Goal: Task Accomplishment & Management: Use online tool/utility

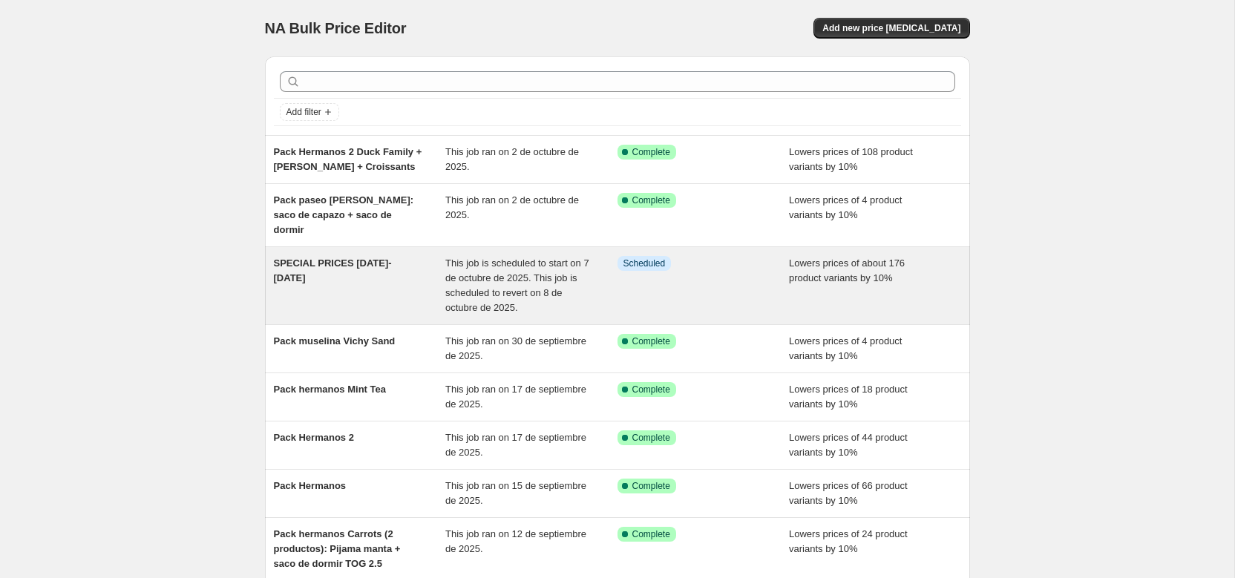
click at [344, 258] on span "SPECIAL PRICES [DATE]-[DATE]" at bounding box center [333, 271] width 118 height 26
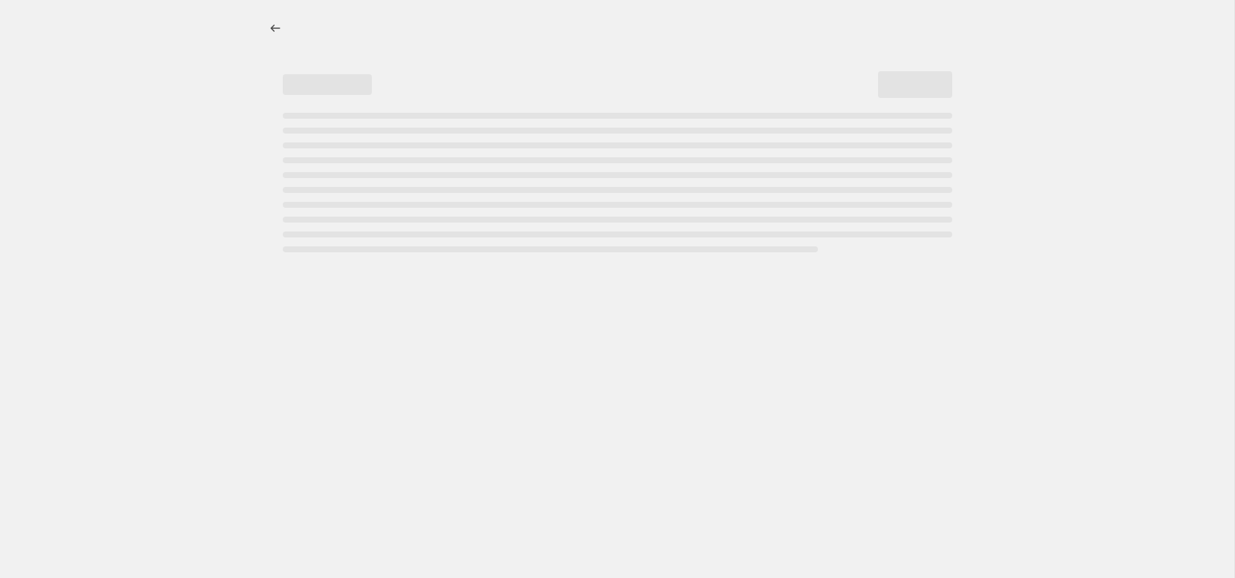
select select "percentage"
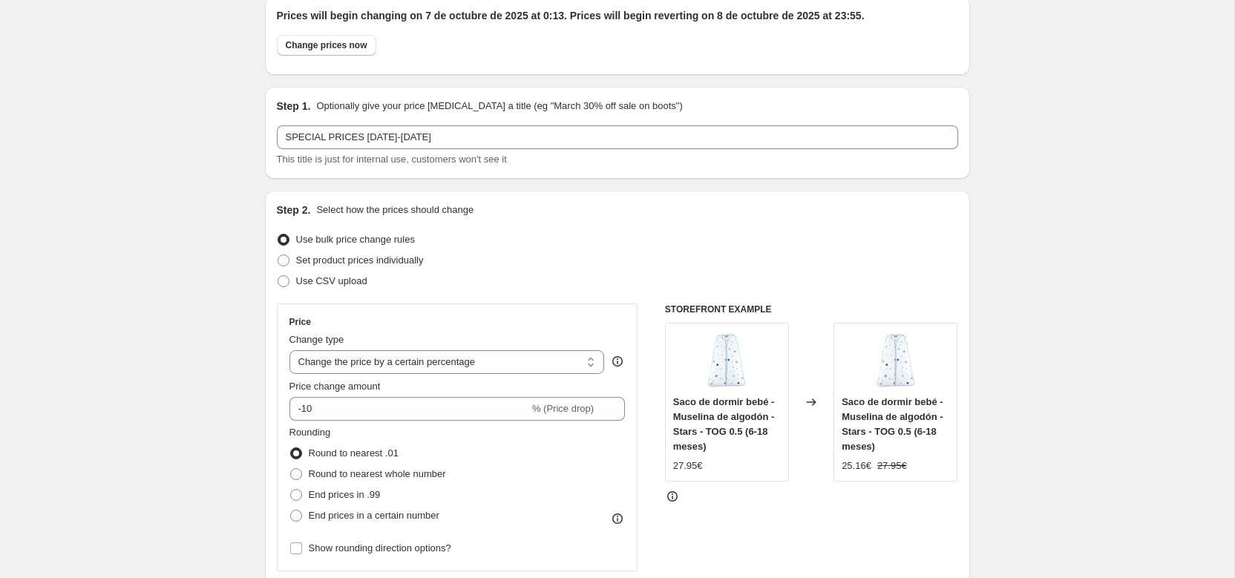
scroll to position [157, 0]
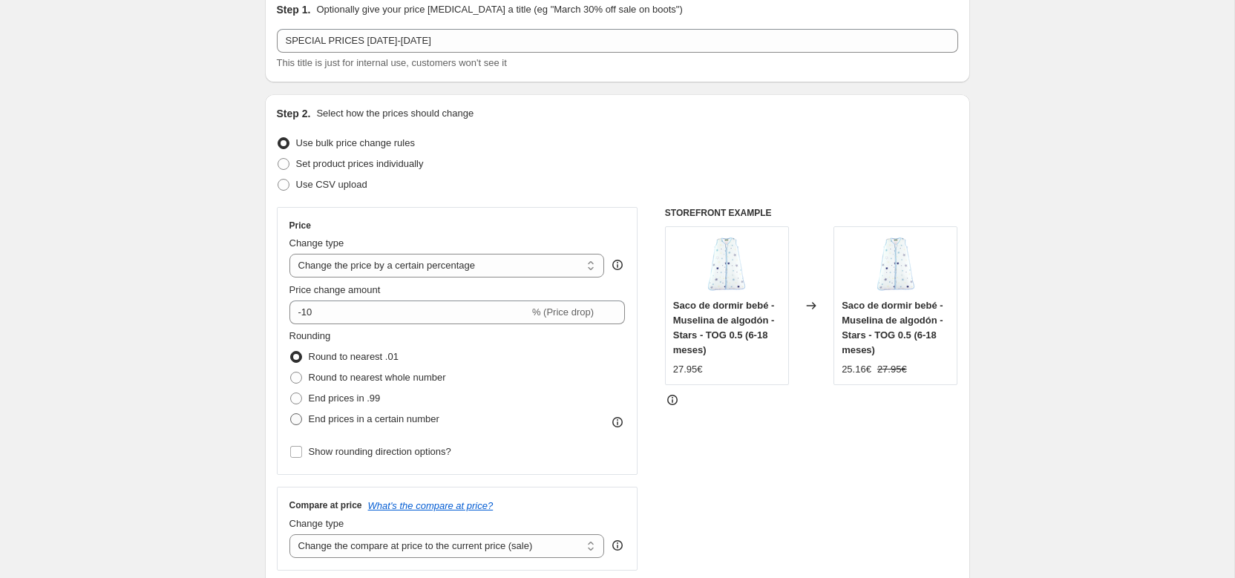
click at [295, 418] on span at bounding box center [296, 420] width 12 height 12
click at [291, 414] on input "End prices in a certain number" at bounding box center [290, 414] width 1 height 1
radio input "true"
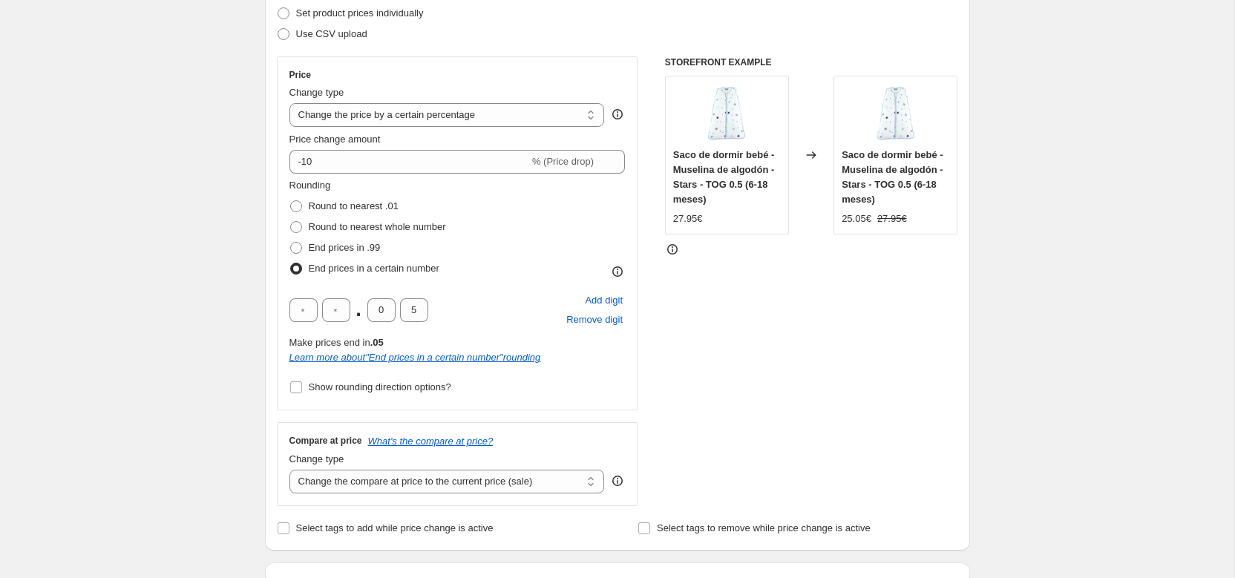
scroll to position [322, 0]
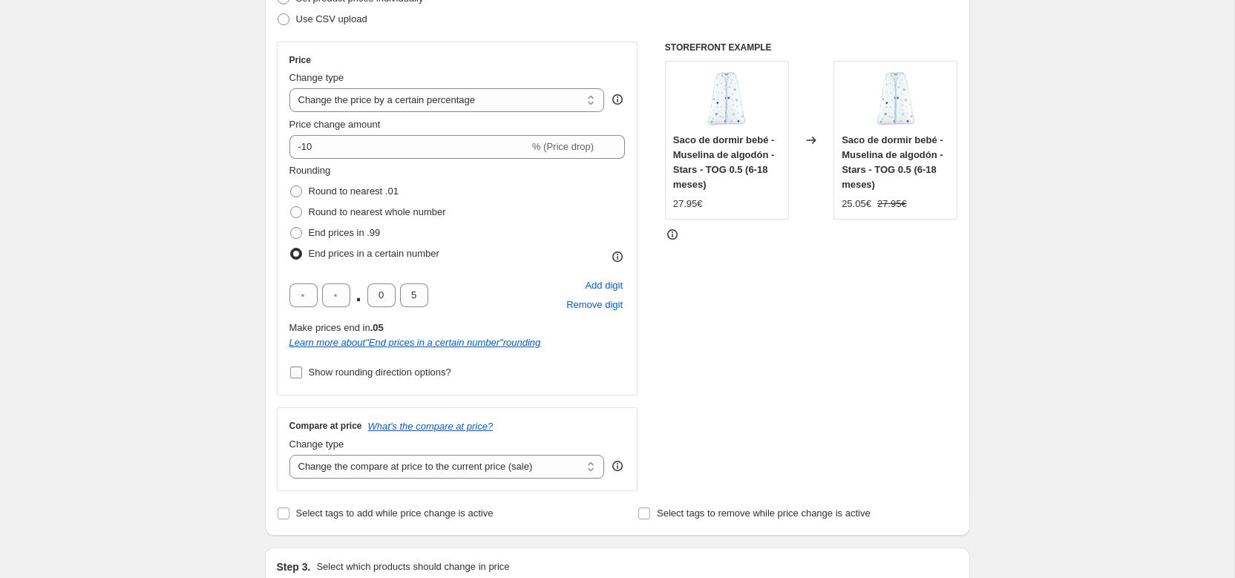
click at [294, 373] on input "Show rounding direction options?" at bounding box center [296, 373] width 12 height 12
checkbox input "true"
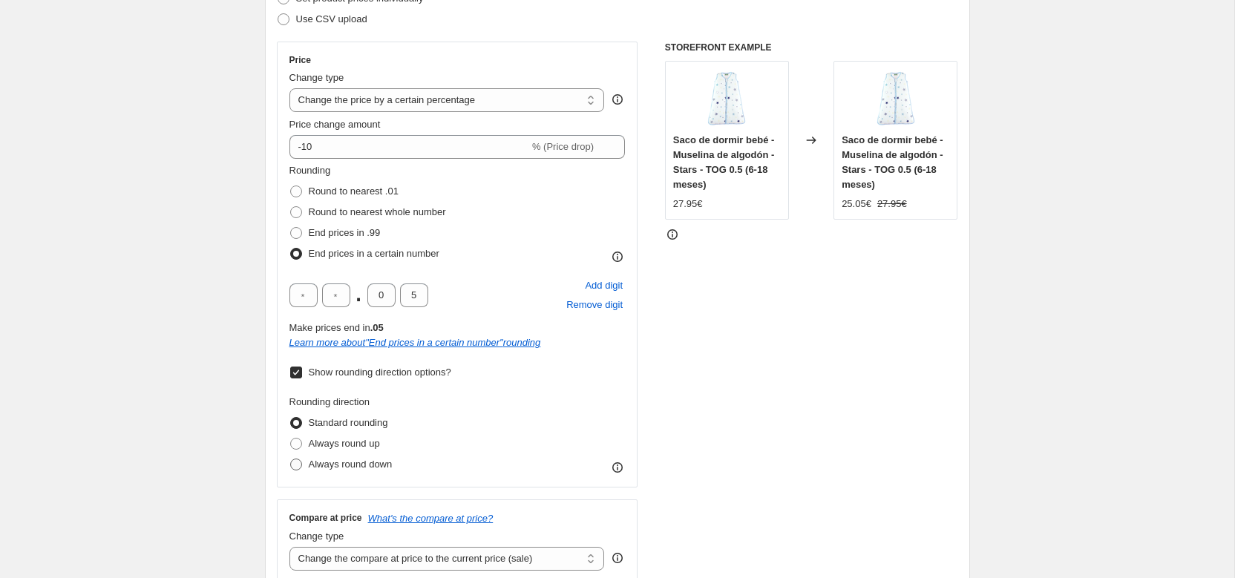
click at [298, 464] on span at bounding box center [296, 465] width 12 height 12
click at [291, 460] on input "Always round down" at bounding box center [290, 459] width 1 height 1
radio input "true"
click at [379, 297] on input "0" at bounding box center [381, 296] width 28 height 24
type input "9"
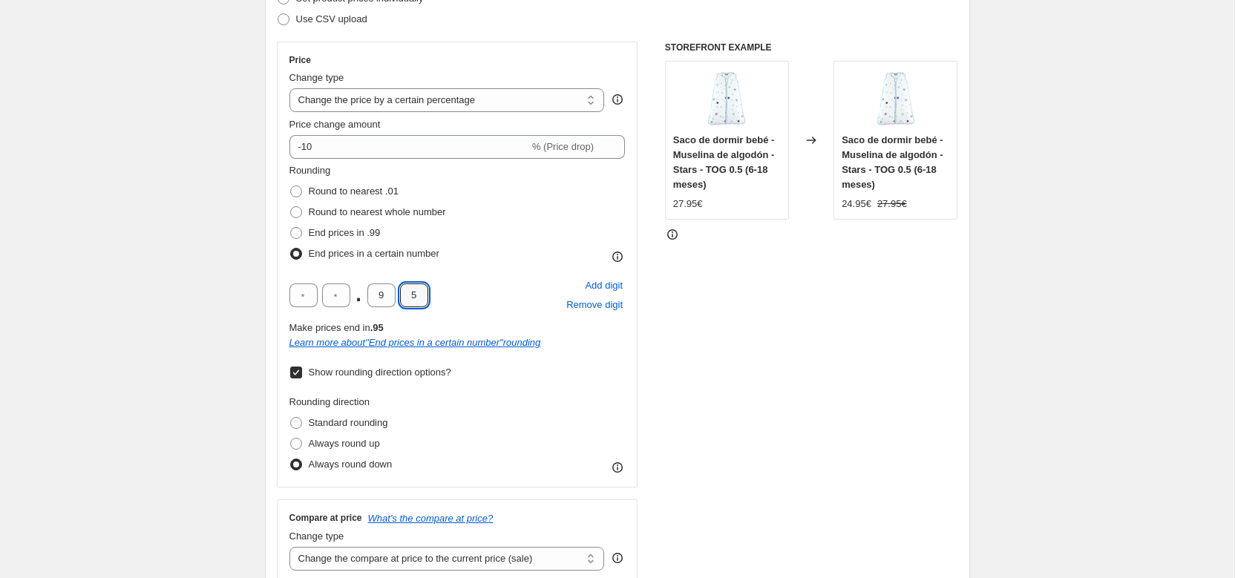
click at [474, 294] on div ". 9 5 Add digit Remove digit" at bounding box center [458, 295] width 336 height 39
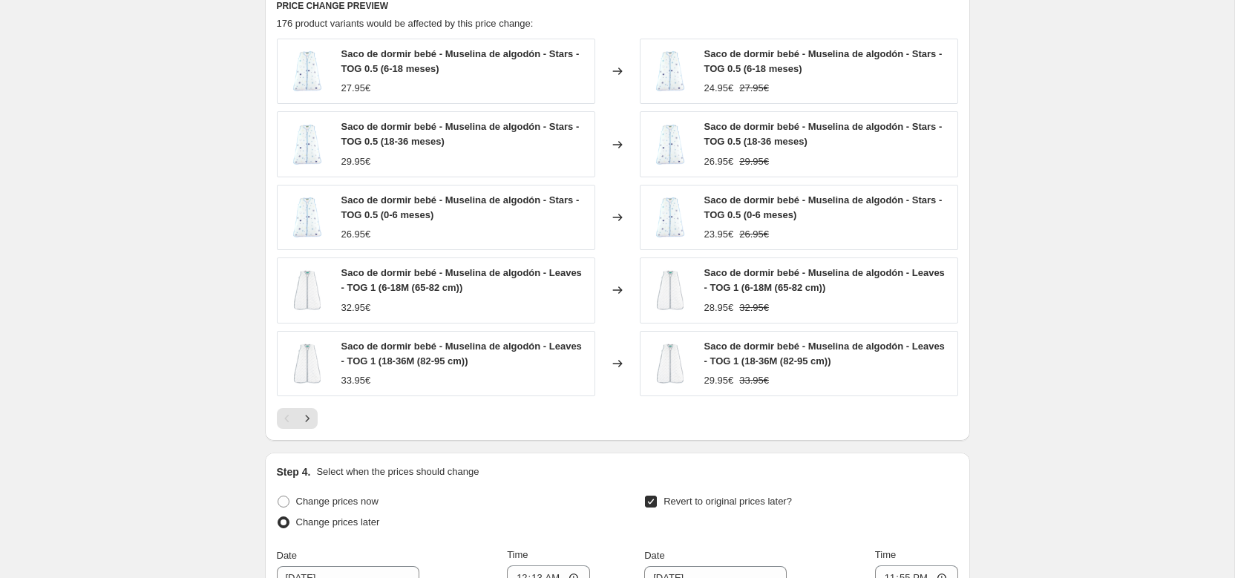
scroll to position [1497, 0]
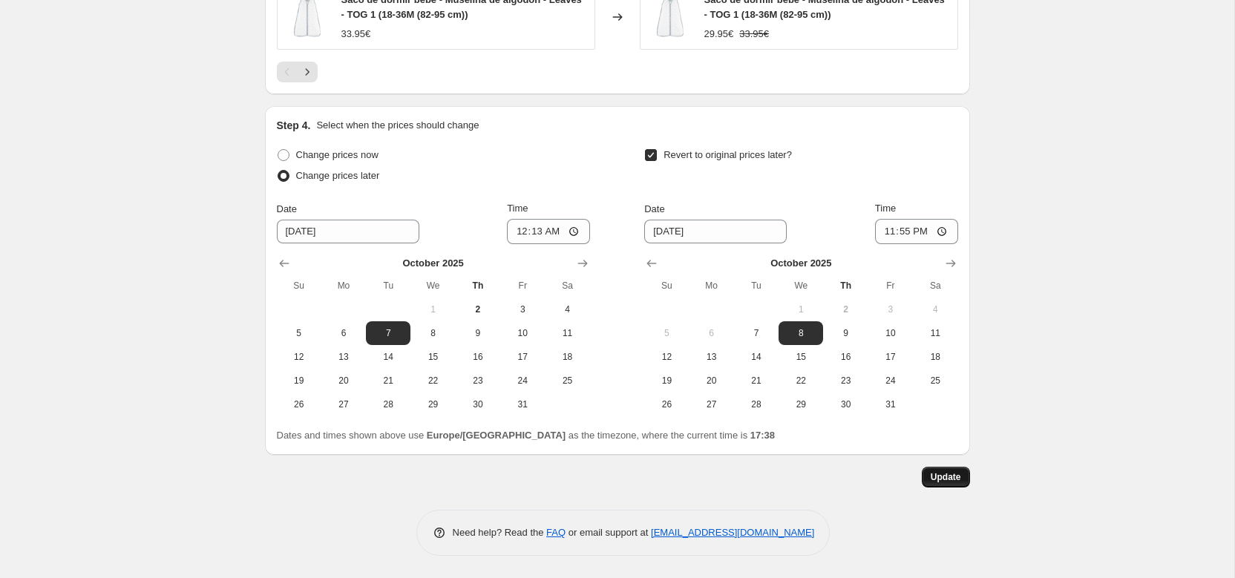
click at [952, 473] on span "Update" at bounding box center [946, 477] width 30 height 12
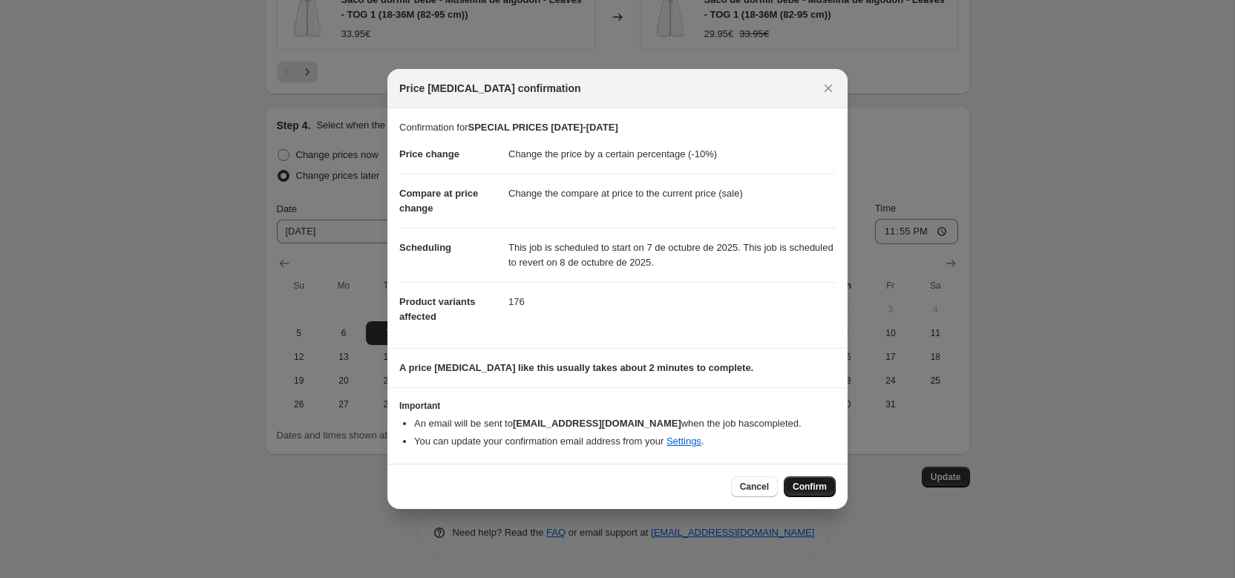
click at [817, 489] on span "Confirm" at bounding box center [810, 487] width 34 height 12
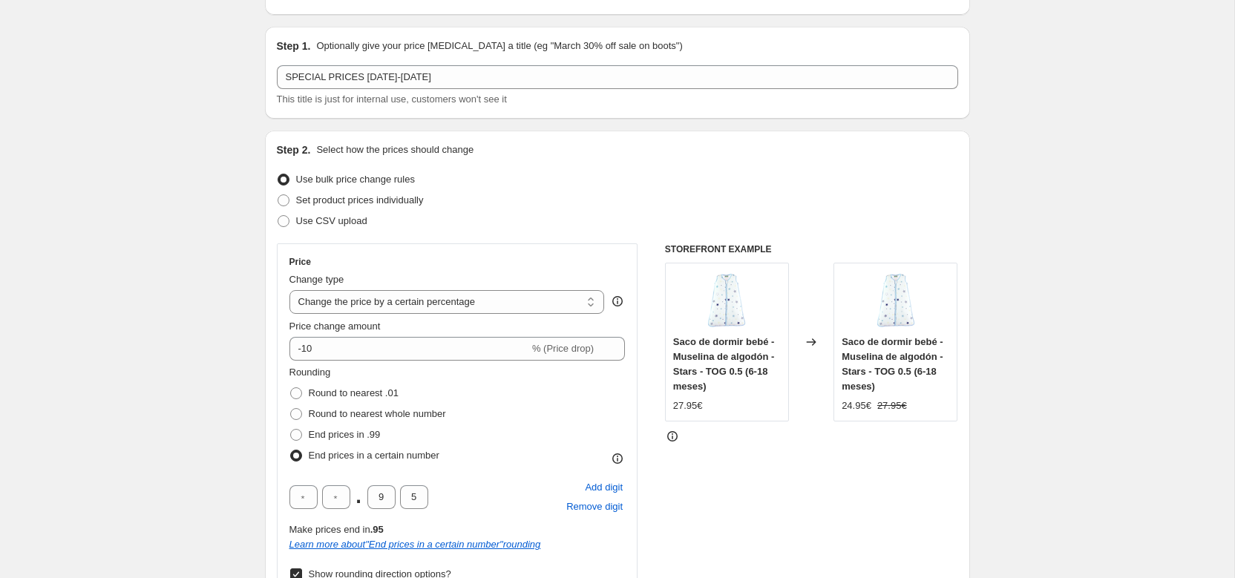
scroll to position [0, 0]
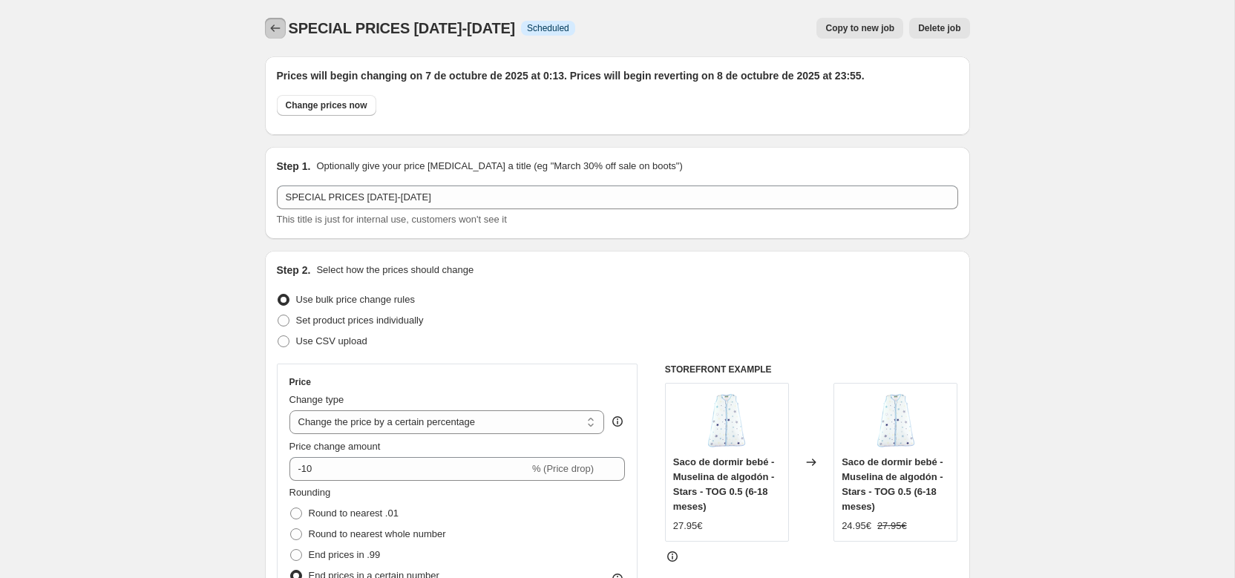
click at [275, 29] on icon "Price change jobs" at bounding box center [275, 28] width 15 height 15
